Goal: Task Accomplishment & Management: Use online tool/utility

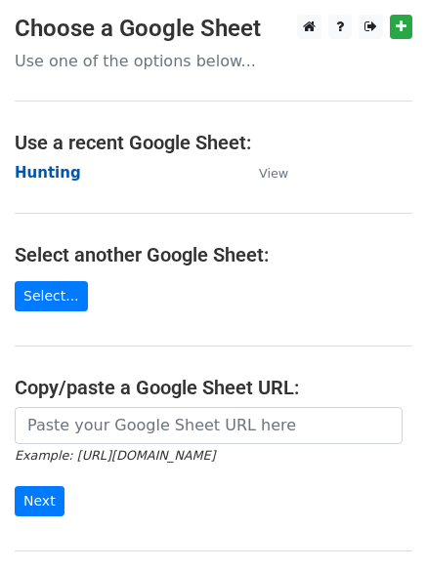
click at [27, 173] on strong "Hunting" at bounding box center [48, 173] width 66 height 18
click at [44, 177] on strong "Hunting" at bounding box center [48, 173] width 66 height 18
click at [44, 176] on strong "Hunting" at bounding box center [48, 173] width 66 height 18
click at [62, 167] on strong "Hunting" at bounding box center [48, 173] width 66 height 18
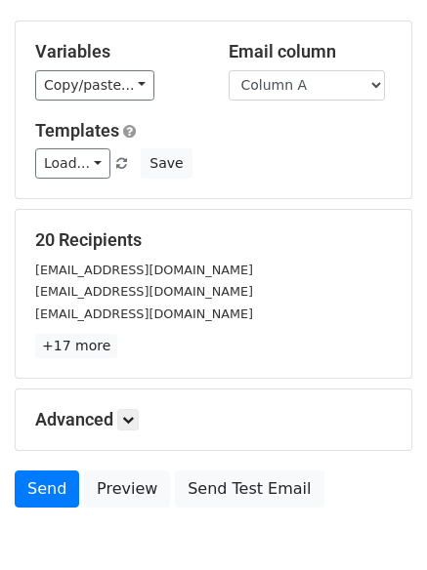
scroll to position [110, 0]
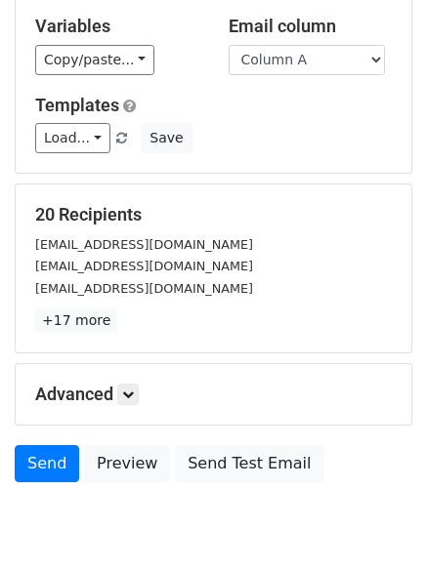
click at [110, 396] on h5 "Advanced" at bounding box center [213, 394] width 356 height 21
click at [133, 395] on icon at bounding box center [128, 395] width 12 height 12
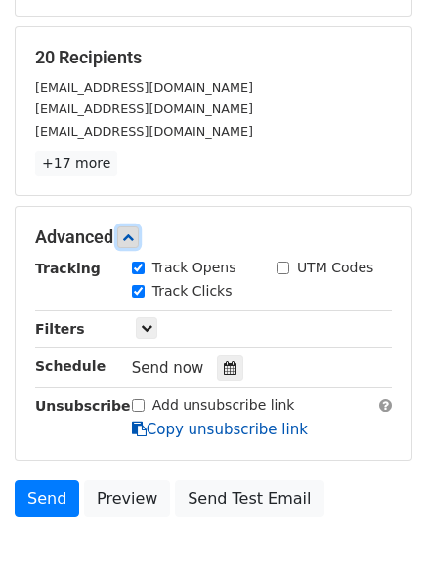
scroll to position [374, 0]
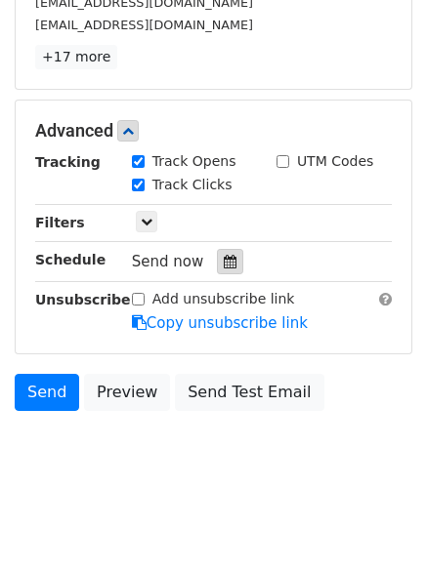
click at [227, 270] on div at bounding box center [230, 261] width 26 height 25
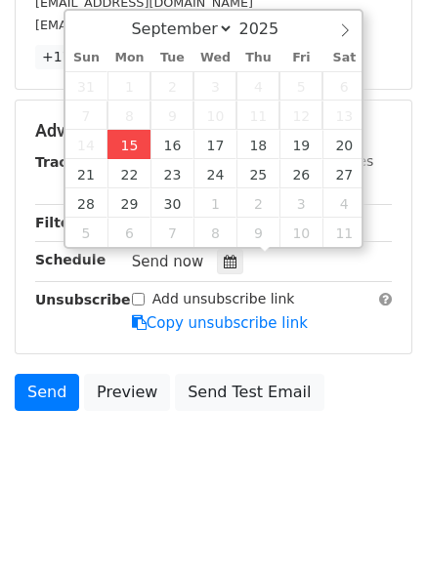
type input "2025-09-15 12:00"
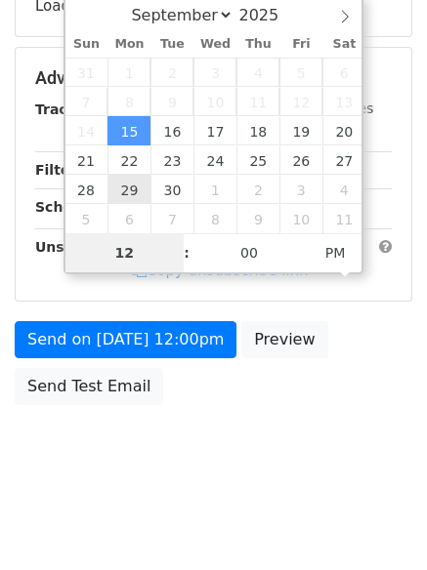
type input "4"
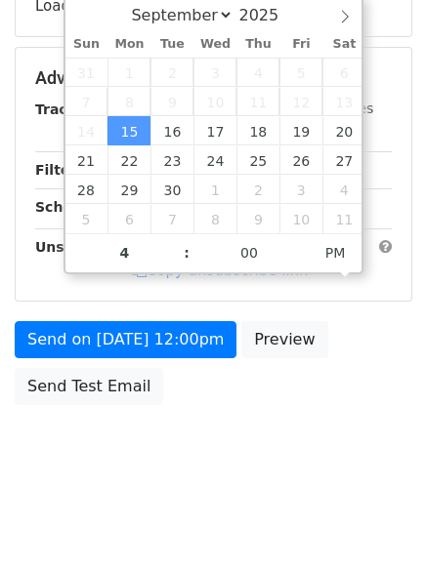
type input "2025-09-15 16:00"
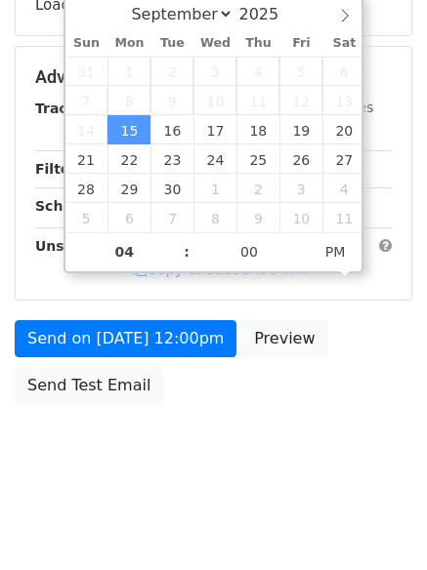
click at [221, 492] on body "New Campaign Daily emails left: 50 Google Sheet: Hunting Variables Copy/paste..…" at bounding box center [213, 78] width 427 height 827
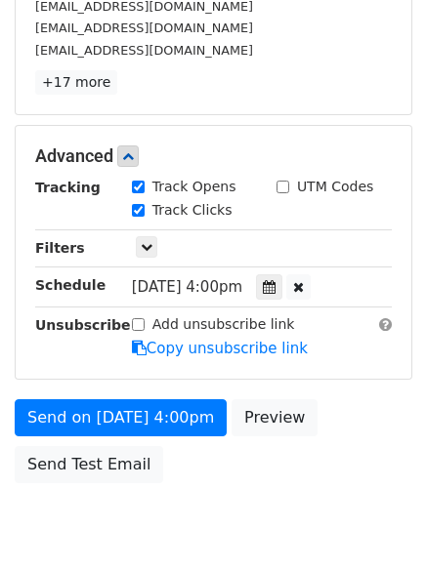
scroll to position [374, 0]
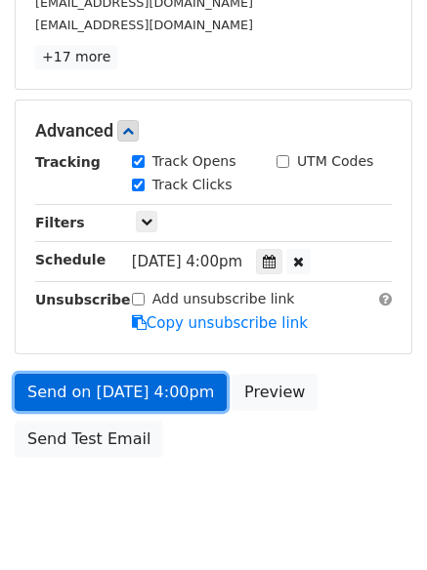
click at [139, 377] on link "Send on Sep 15 at 4:00pm" at bounding box center [121, 392] width 212 height 37
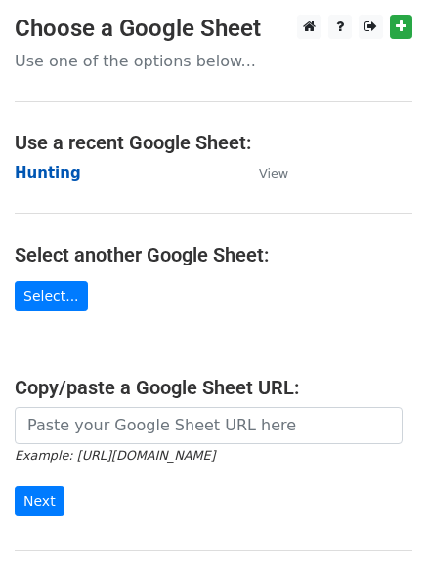
click at [24, 169] on strong "Hunting" at bounding box center [48, 173] width 66 height 18
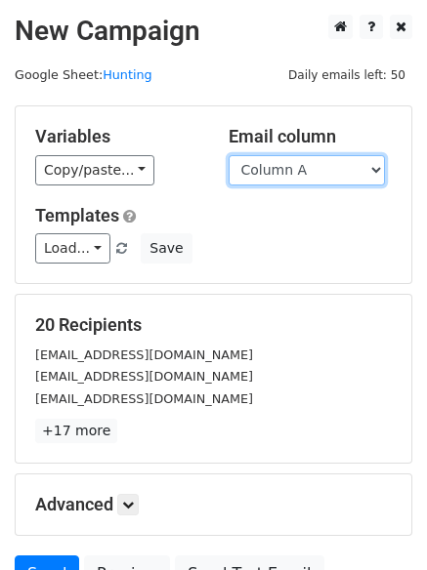
click at [315, 176] on select "Column A Column B Column C Column D Column E Column F" at bounding box center [306, 170] width 156 height 30
select select "Column B"
click at [228, 155] on select "Column A Column B Column C Column D Column E Column F" at bounding box center [306, 170] width 156 height 30
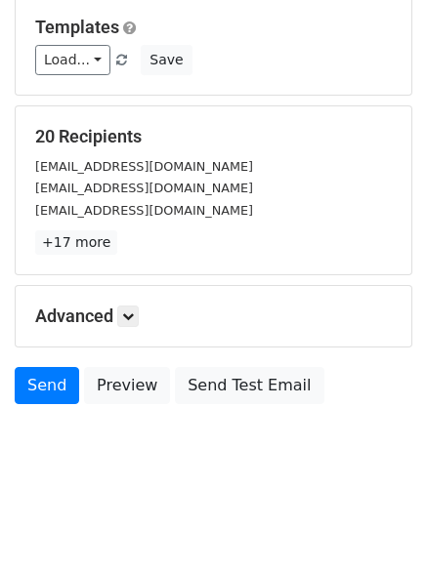
click at [147, 319] on h5 "Advanced" at bounding box center [213, 316] width 356 height 21
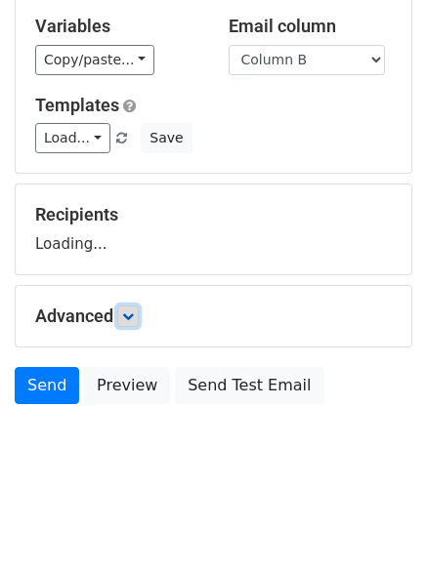
click at [139, 314] on link at bounding box center [127, 316] width 21 height 21
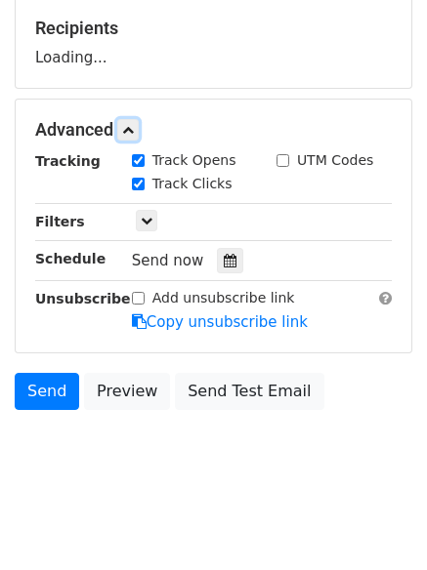
scroll to position [299, 0]
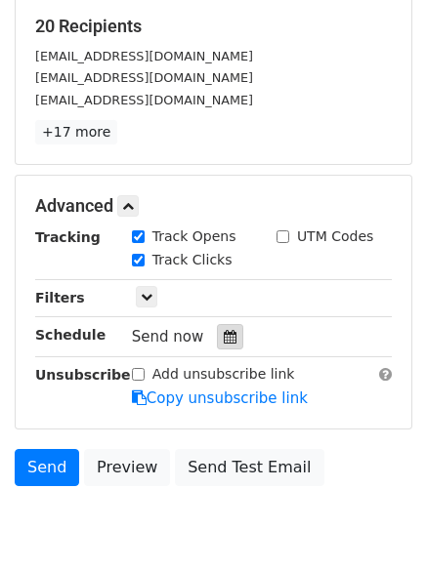
click at [224, 337] on icon at bounding box center [230, 337] width 13 height 14
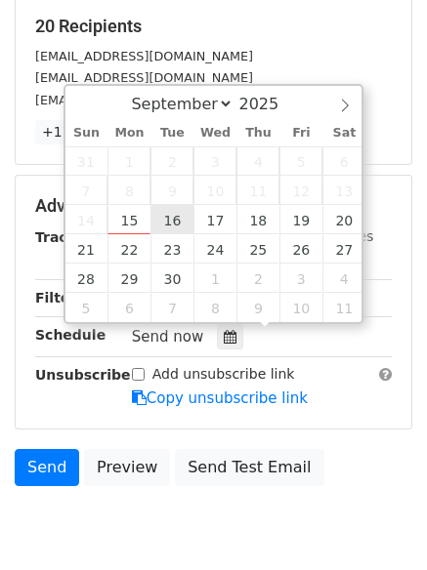
type input "2025-09-16 12:00"
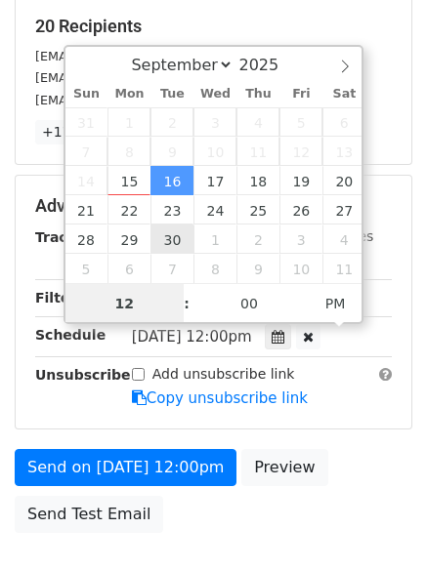
scroll to position [1, 0]
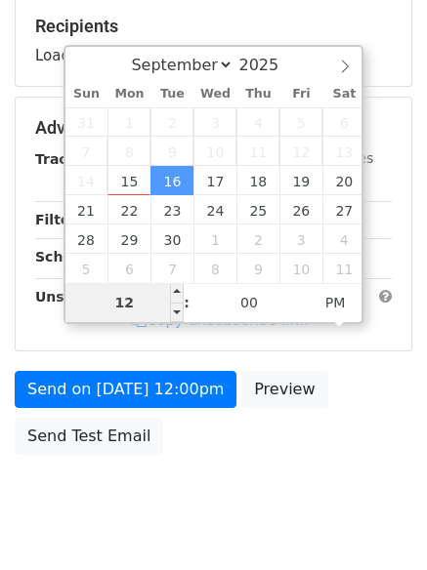
type input "5"
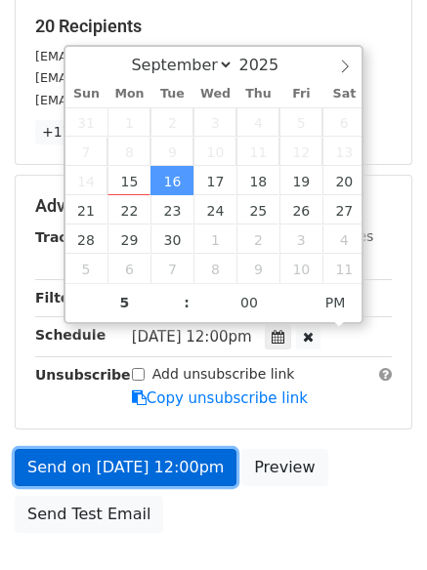
type input "2025-09-16 17:00"
click at [141, 464] on link "Send on Sep 16 at 12:00pm" at bounding box center [126, 467] width 222 height 37
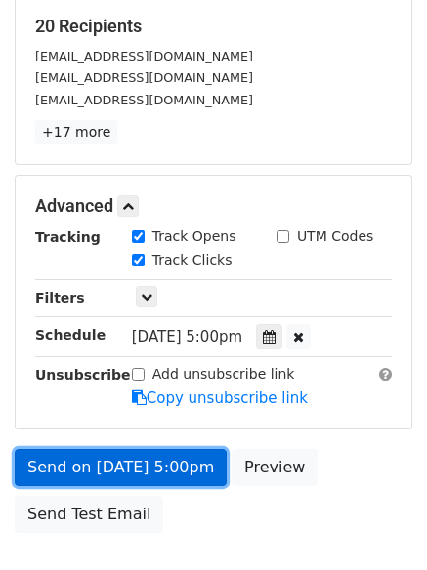
click at [127, 466] on link "Send on Sep 16 at 5:00pm" at bounding box center [121, 467] width 212 height 37
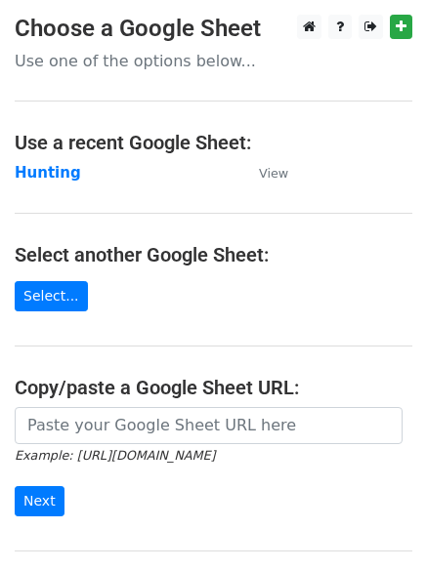
click at [44, 162] on td "Hunting" at bounding box center [127, 173] width 225 height 22
click at [46, 179] on strong "Hunting" at bounding box center [48, 173] width 66 height 18
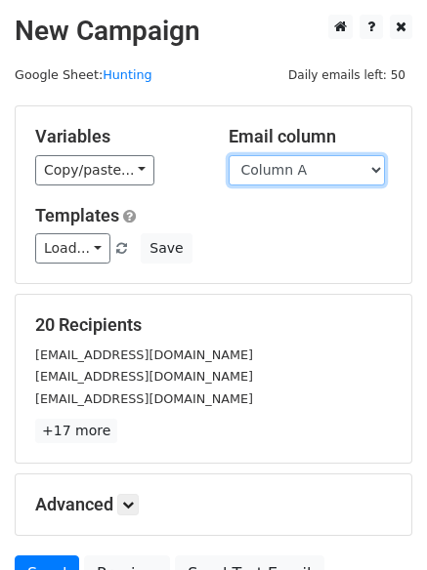
click at [302, 171] on select "Column A Column B Column C Column D Column E Column F" at bounding box center [306, 170] width 156 height 30
select select "Column C"
click at [228, 155] on select "Column A Column B Column C Column D Column E Column F" at bounding box center [306, 170] width 156 height 30
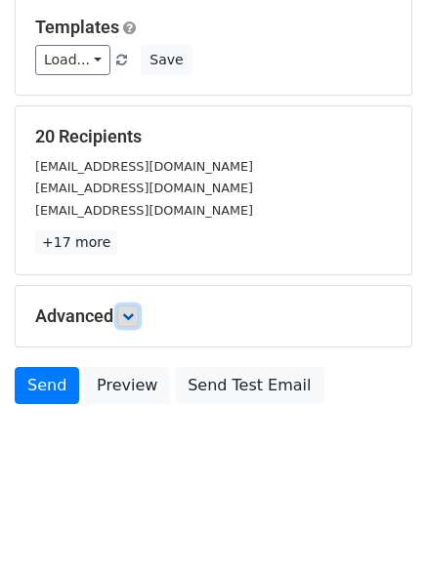
click at [127, 318] on link at bounding box center [127, 316] width 21 height 21
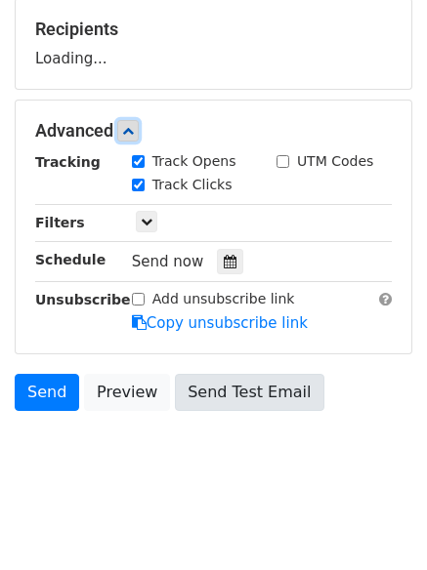
scroll to position [297, 0]
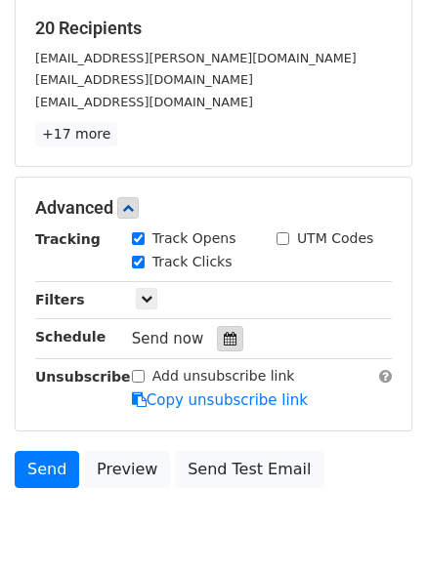
click at [226, 338] on icon at bounding box center [230, 339] width 13 height 14
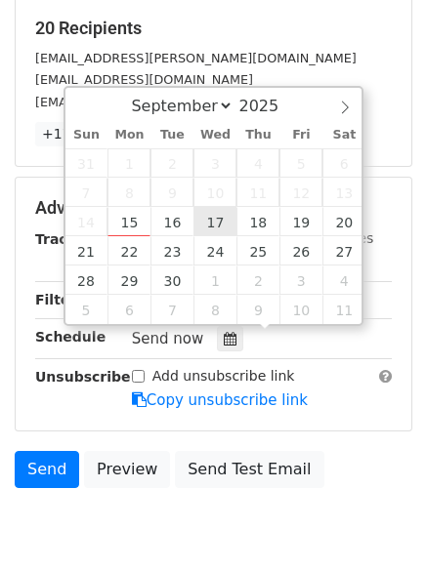
type input "[DATE] 12:00"
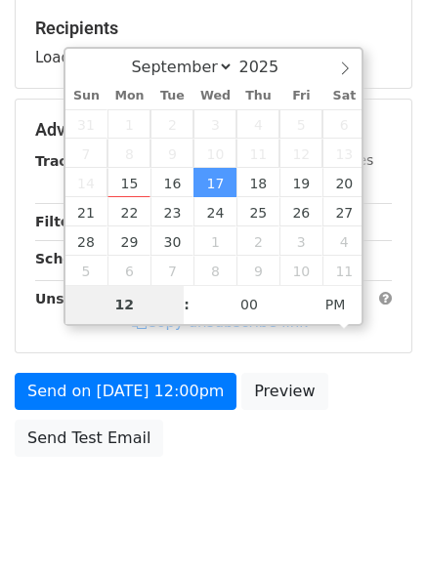
type input "6"
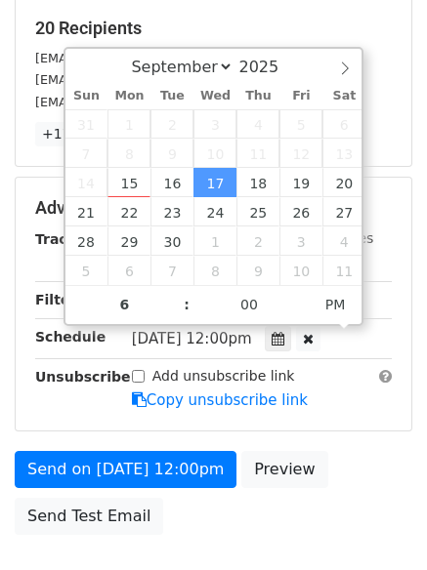
type input "[DATE] 18:00"
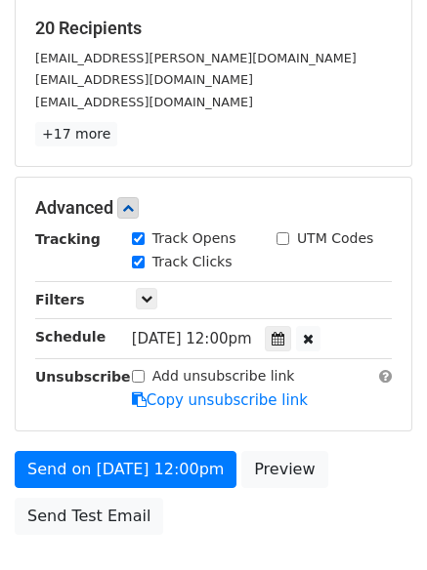
click at [126, 438] on form "Variables Copy/paste... {{Column A}} {{Column B}} {{Column C}} {{Column D}} {{C…" at bounding box center [213, 177] width 397 height 736
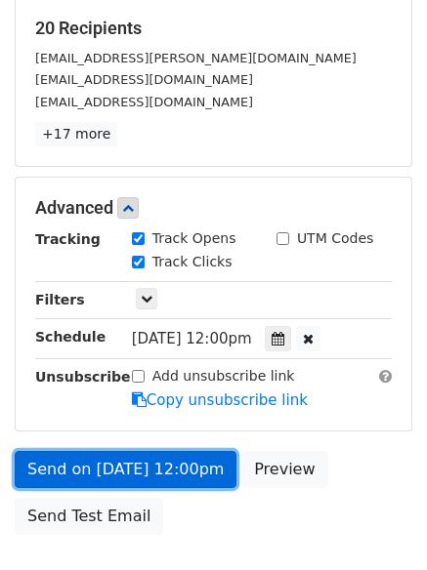
click at [130, 457] on link "Send on Sep 17 at 12:00pm" at bounding box center [126, 469] width 222 height 37
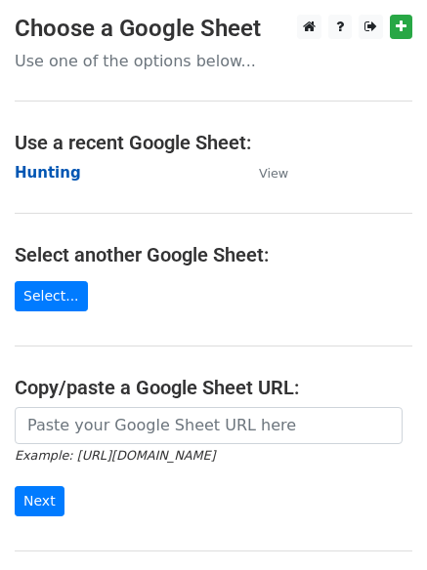
click at [38, 168] on strong "Hunting" at bounding box center [48, 173] width 66 height 18
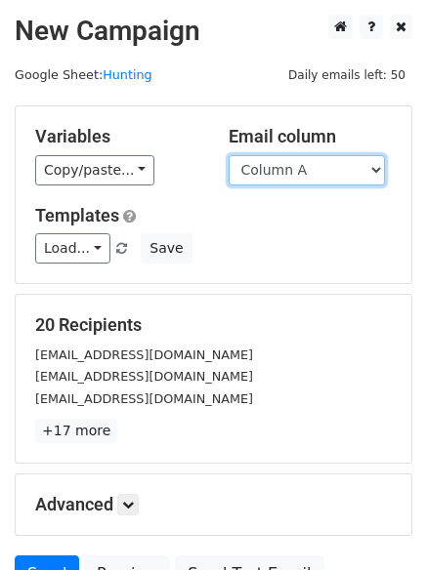
click at [303, 178] on select "Column A Column B Column C Column D Column E Column F" at bounding box center [306, 170] width 156 height 30
select select "Column D"
click at [228, 155] on select "Column A Column B Column C Column D Column E Column F" at bounding box center [306, 170] width 156 height 30
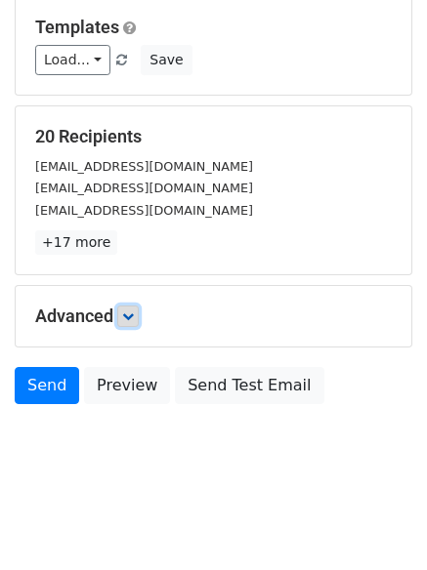
click at [126, 318] on icon at bounding box center [128, 316] width 12 height 12
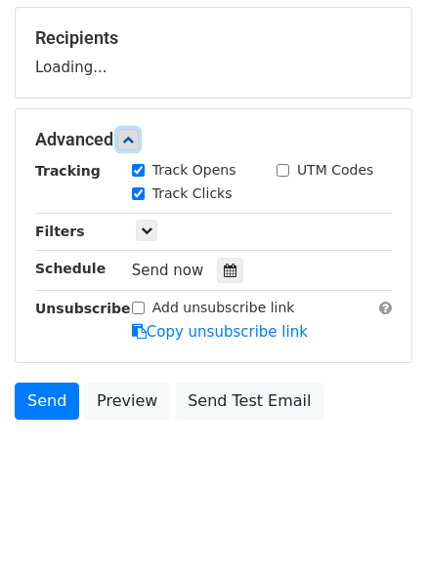
scroll to position [302, 0]
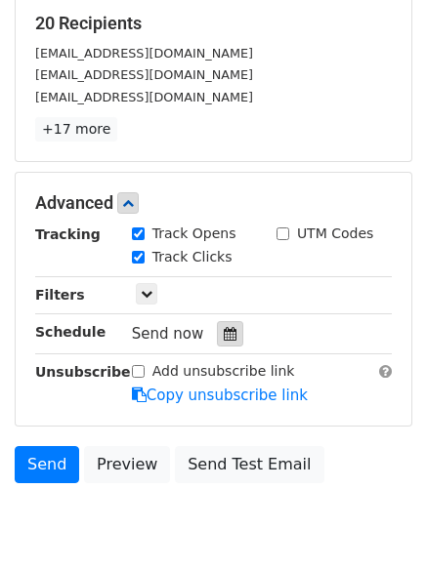
click at [228, 336] on div at bounding box center [230, 333] width 26 height 25
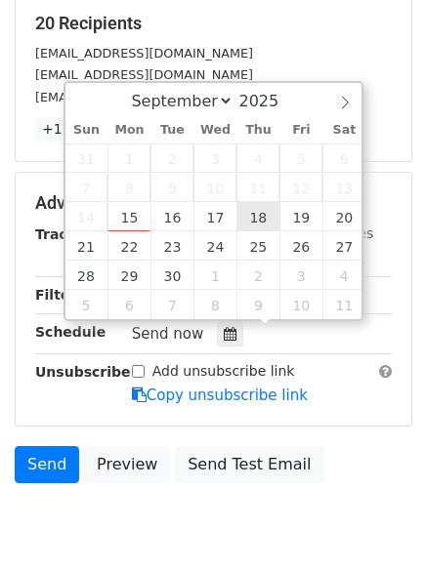
type input "2025-09-18 12:00"
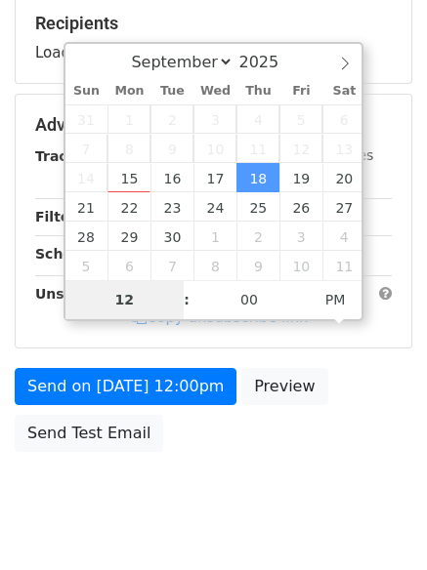
type input "7"
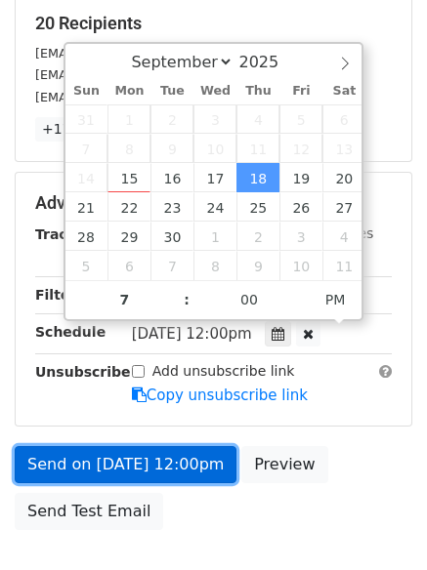
type input "2025-09-18 19:00"
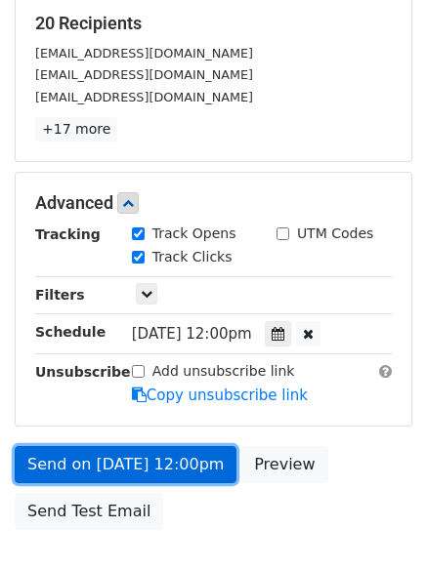
click at [131, 466] on link "Send on Sep 18 at 12:00pm" at bounding box center [126, 464] width 222 height 37
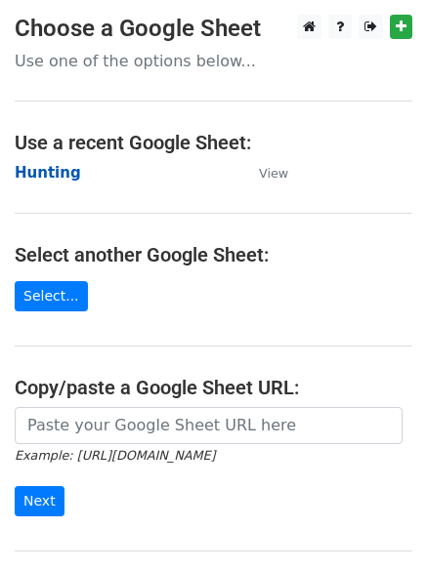
click at [50, 179] on strong "Hunting" at bounding box center [48, 173] width 66 height 18
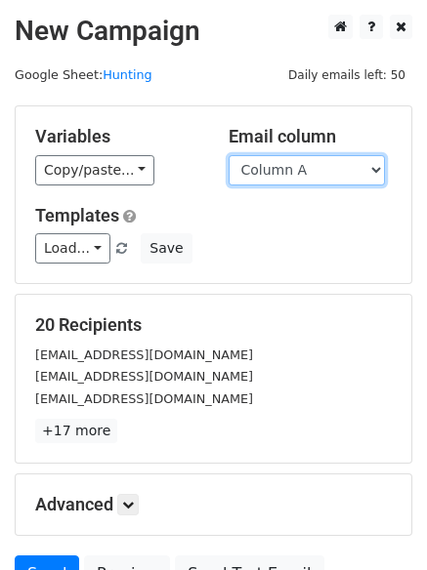
click at [290, 174] on select "Column A Column B Column C Column D Column E Column F" at bounding box center [306, 170] width 156 height 30
select select "Column E"
click at [228, 155] on select "Column A Column B Column C Column D Column E Column F" at bounding box center [306, 170] width 156 height 30
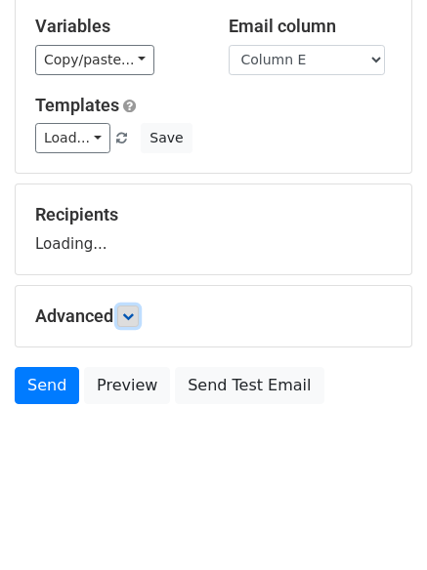
click at [126, 324] on link at bounding box center [127, 316] width 21 height 21
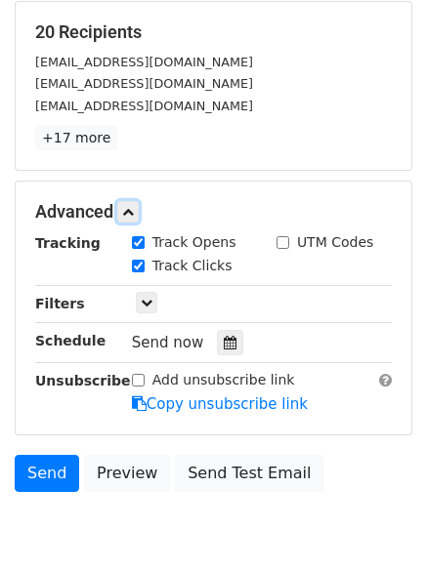
scroll to position [295, 0]
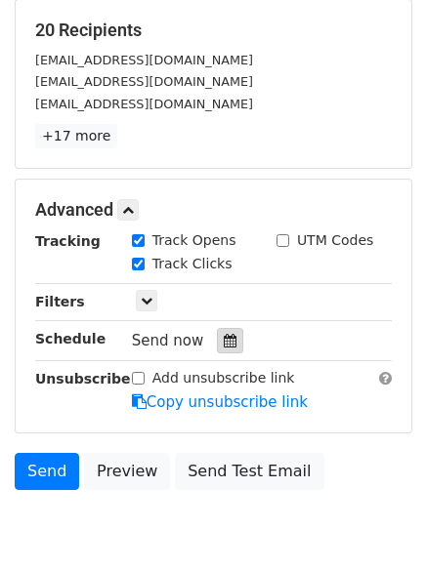
click at [231, 335] on div at bounding box center [230, 340] width 26 height 25
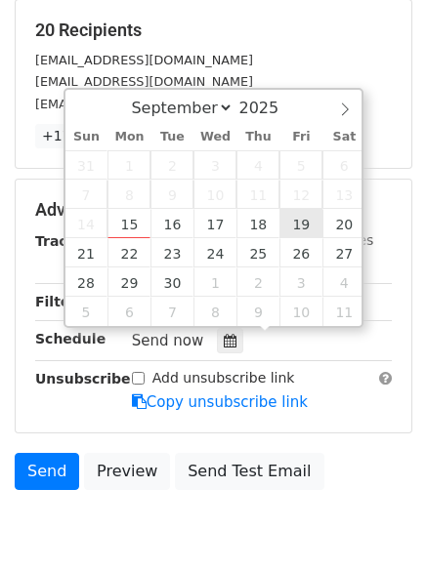
type input "[DATE] 12:00"
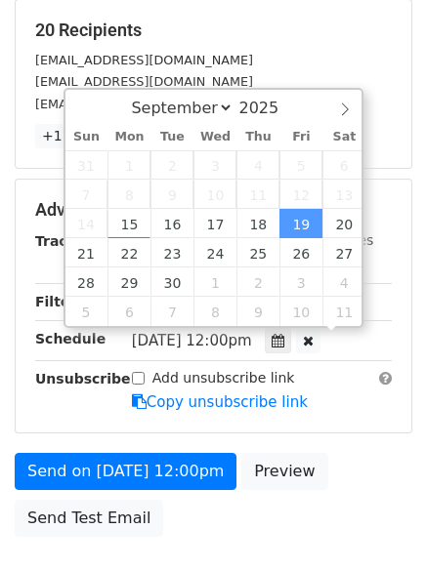
scroll to position [1, 0]
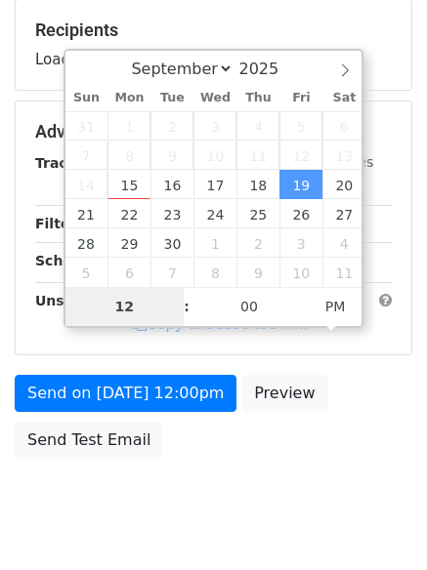
type input "8"
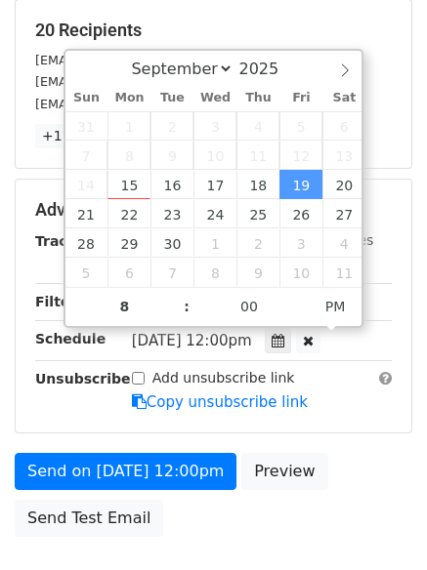
type input "[DATE] 20:00"
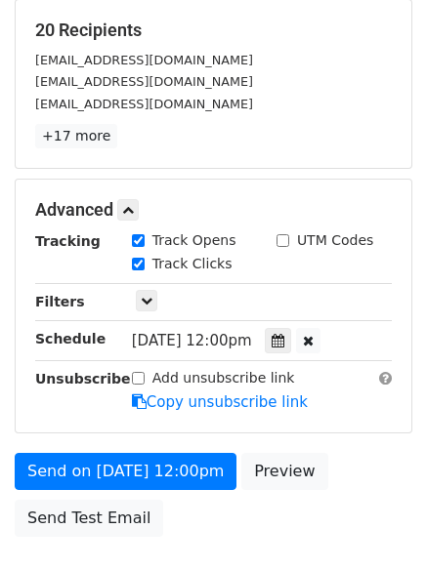
click at [116, 449] on form "Variables Copy/paste... {{Column A}} {{Column B}} {{Column C}} {{Column D}} {{C…" at bounding box center [213, 179] width 397 height 736
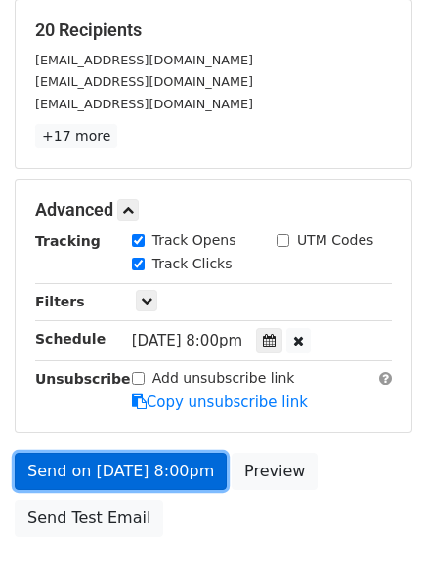
click at [126, 468] on link "Send on [DATE] 8:00pm" at bounding box center [121, 471] width 212 height 37
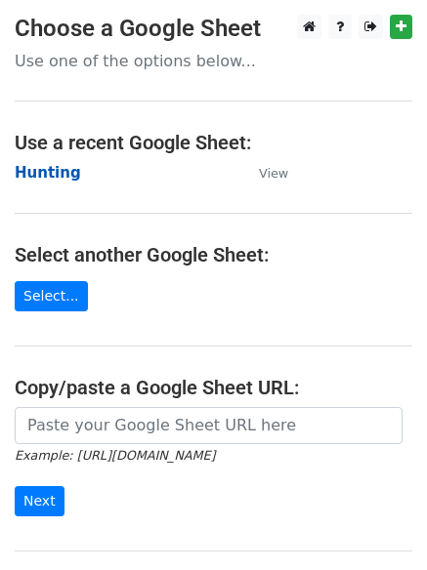
click at [64, 169] on strong "Hunting" at bounding box center [48, 173] width 66 height 18
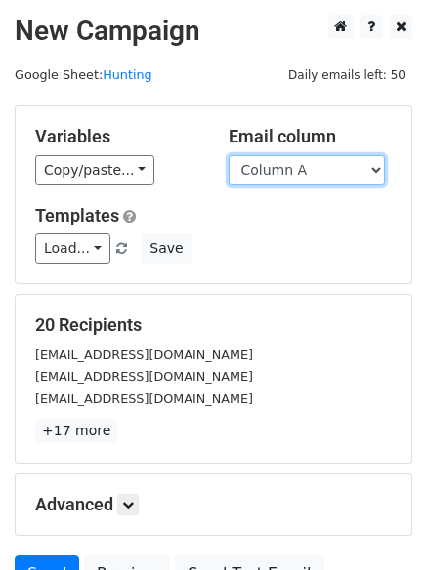
click at [307, 165] on select "Column A Column B Column C Column D Column E Column F" at bounding box center [306, 170] width 156 height 30
select select "Column F"
click at [228, 155] on select "Column A Column B Column C Column D Column E Column F" at bounding box center [306, 170] width 156 height 30
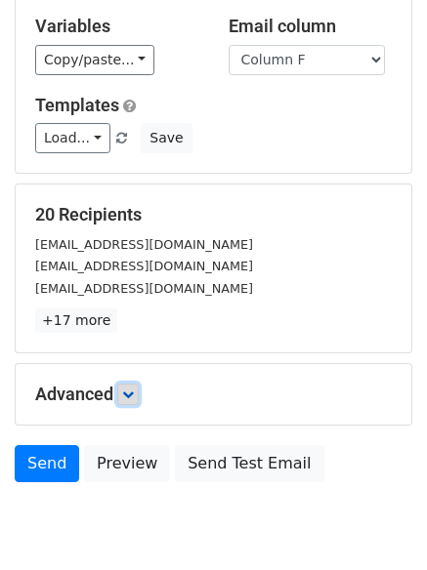
click at [139, 384] on link at bounding box center [127, 394] width 21 height 21
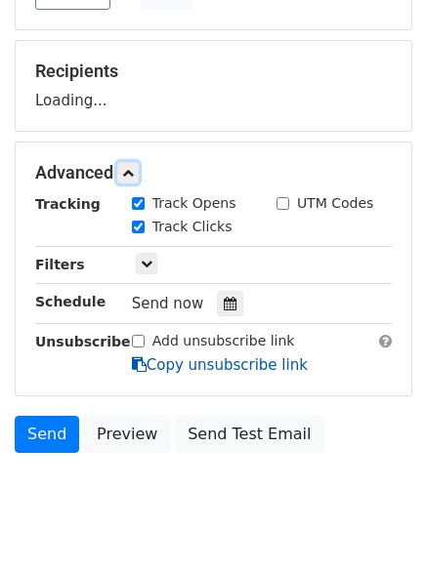
scroll to position [302, 0]
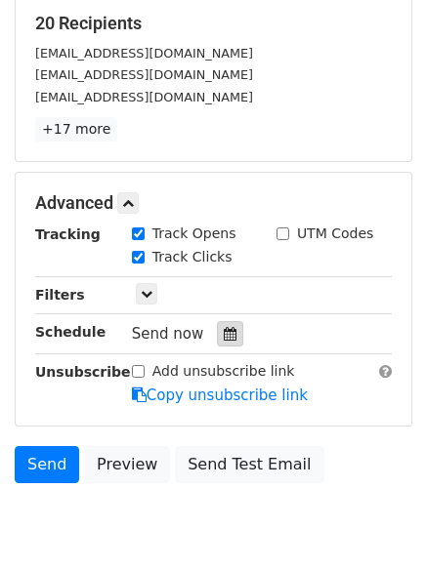
click at [224, 340] on icon at bounding box center [230, 334] width 13 height 14
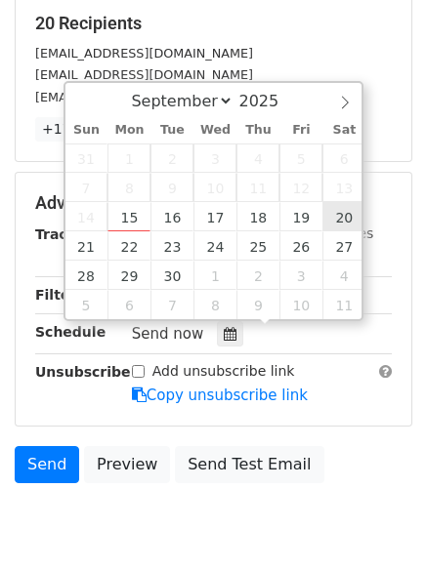
type input "[DATE] 12:00"
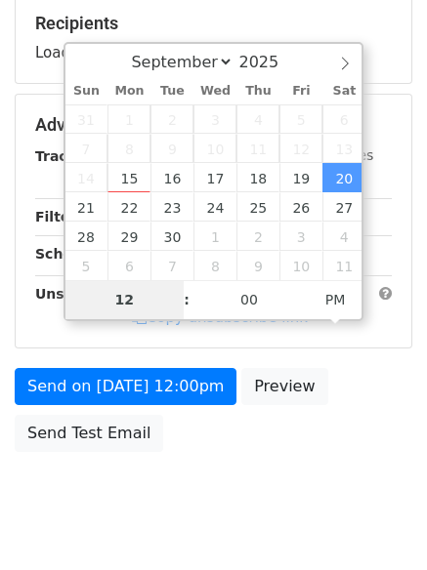
type input "9"
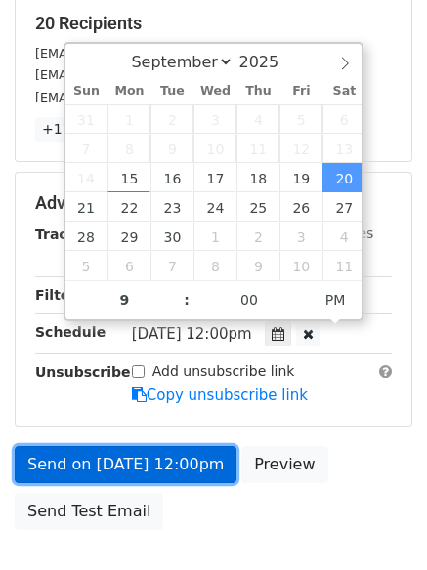
type input "[DATE] 21:00"
click at [148, 474] on link "Send on [DATE] 12:00pm" at bounding box center [126, 464] width 222 height 37
